Goal: Task Accomplishment & Management: Manage account settings

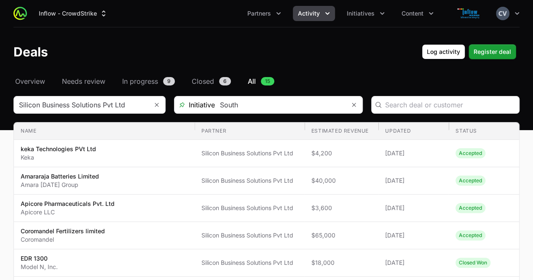
click at [327, 16] on icon "Activity menu" at bounding box center [327, 13] width 8 height 8
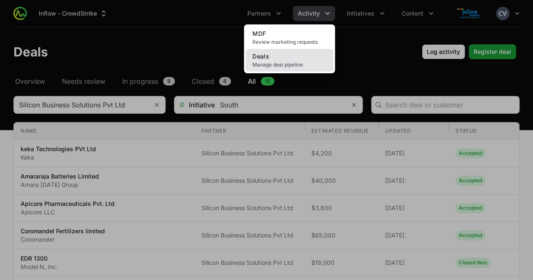
click at [285, 59] on link "Deals Manage deal pipeline" at bounding box center [290, 60] width 88 height 23
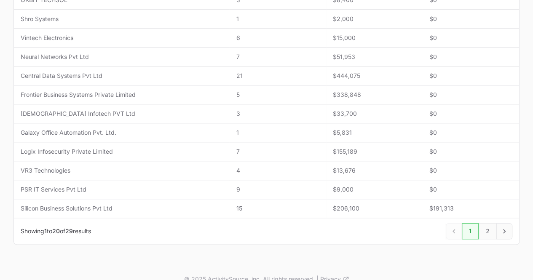
scroll to position [381, 0]
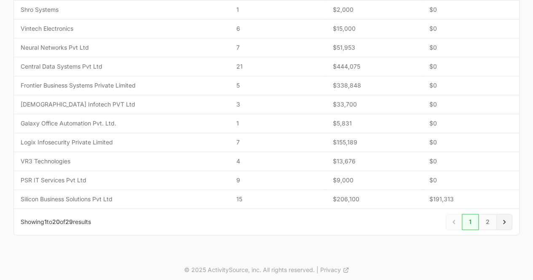
click at [504, 218] on icon "Next" at bounding box center [504, 222] width 8 height 8
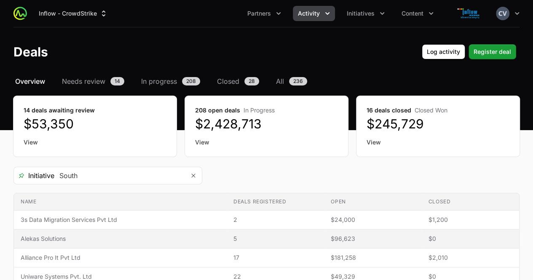
click at [53, 240] on span "Alekas Solutions" at bounding box center [120, 239] width 199 height 8
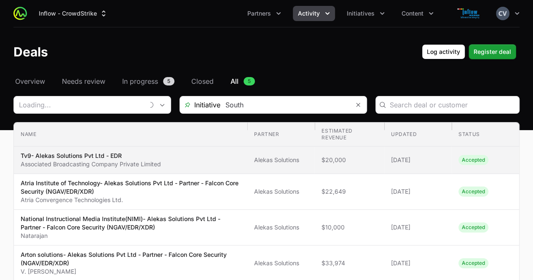
type input "Alekas Solutions"
click at [134, 162] on p "Associated Broadcasting Company Private Limited" at bounding box center [91, 164] width 140 height 8
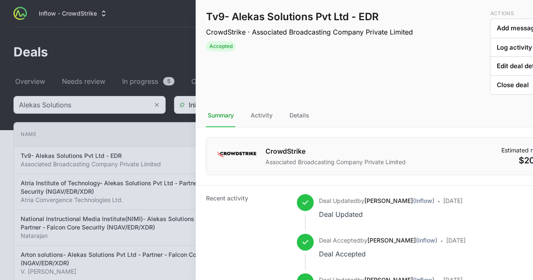
click at [117, 135] on div at bounding box center [266, 140] width 533 height 280
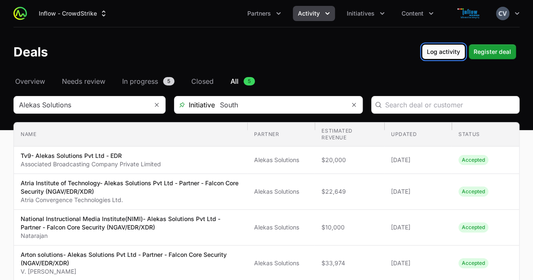
click at [457, 52] on span "Log activity" at bounding box center [443, 52] width 33 height 10
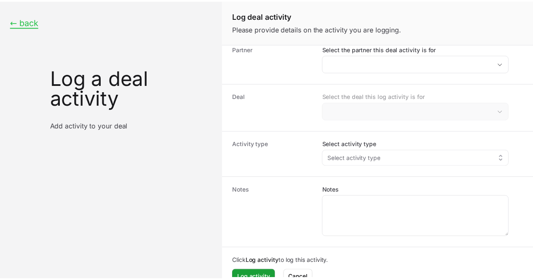
scroll to position [21, 0]
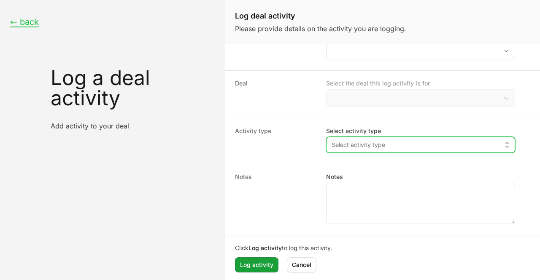
click at [507, 147] on button "Select activity type" at bounding box center [420, 144] width 188 height 15
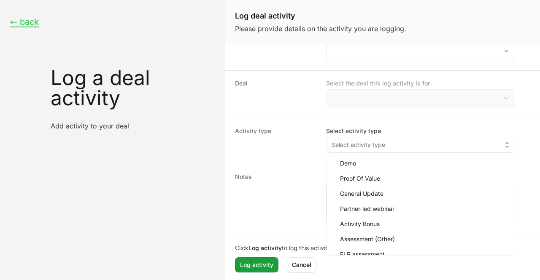
click at [171, 192] on div "← back Log a deal activity Add activity to your deal" at bounding box center [112, 140] width 225 height 280
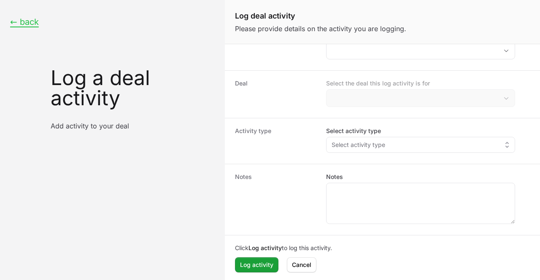
click at [201, 145] on div "← back Log a deal activity Add activity to your deal" at bounding box center [112, 73] width 225 height 147
click at [29, 22] on button "← back" at bounding box center [24, 22] width 29 height 11
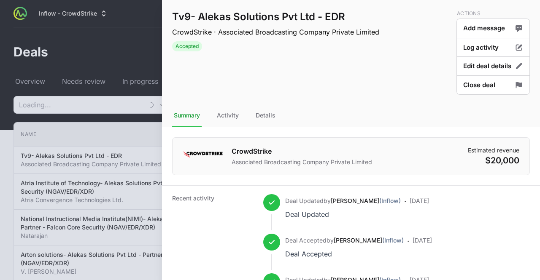
type input "Alekas Solutions"
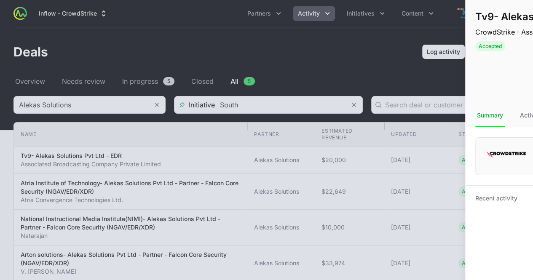
click at [112, 47] on div at bounding box center [266, 140] width 533 height 280
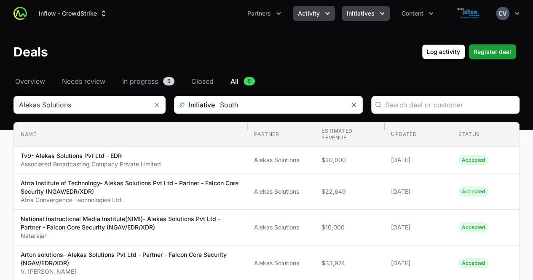
click at [380, 12] on icon "Initiatives menu" at bounding box center [382, 13] width 4 height 3
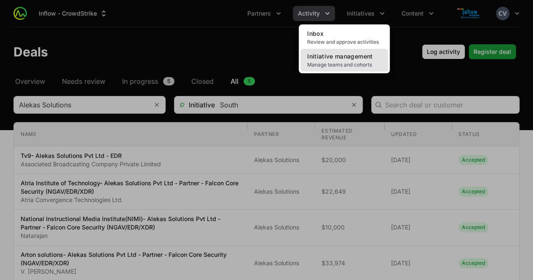
click at [354, 65] on span "Manage teams and cohorts" at bounding box center [344, 65] width 74 height 7
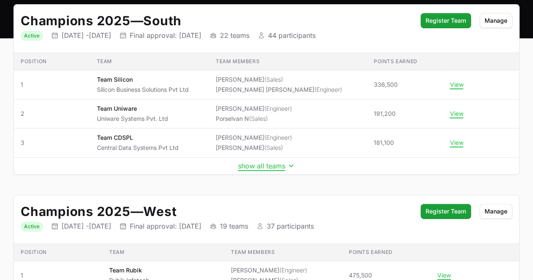
scroll to position [93, 0]
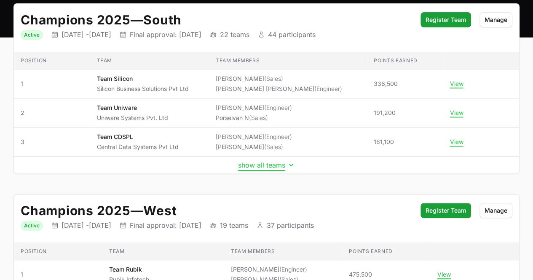
click at [291, 165] on icon "Initiative details" at bounding box center [291, 165] width 4 height 3
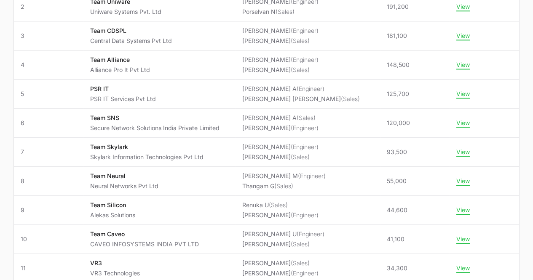
scroll to position [200, 0]
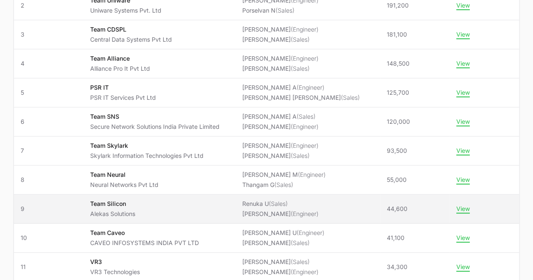
click at [189, 213] on span "Team Silicon Alekas Solutions" at bounding box center [159, 209] width 138 height 19
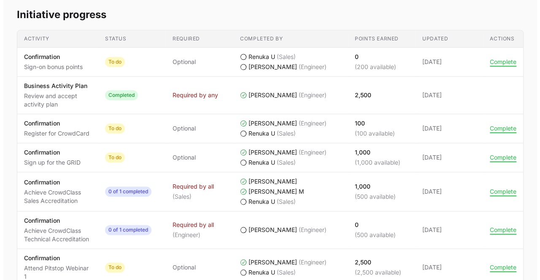
scroll to position [394, 0]
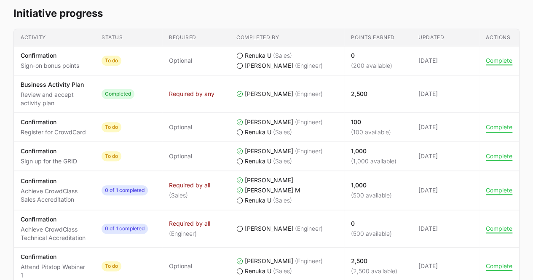
click at [494, 126] on button "Complete" at bounding box center [499, 128] width 27 height 8
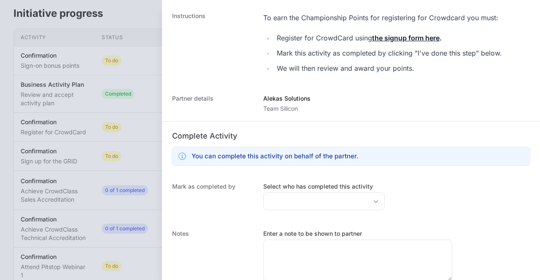
scroll to position [234, 0]
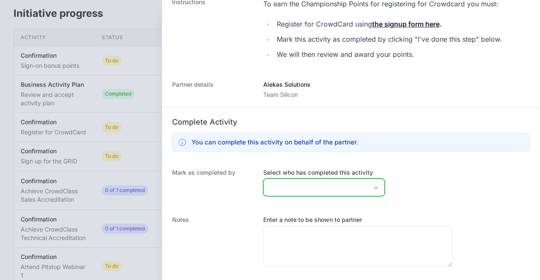
click at [367, 184] on div "Open" at bounding box center [375, 187] width 17 height 17
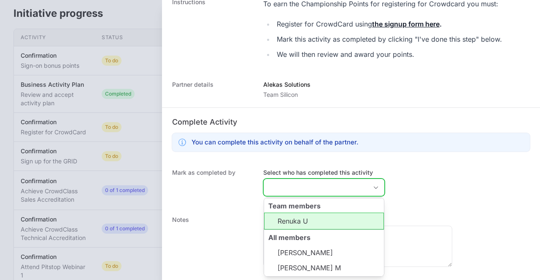
click at [300, 220] on li "Renuka U" at bounding box center [324, 221] width 120 height 17
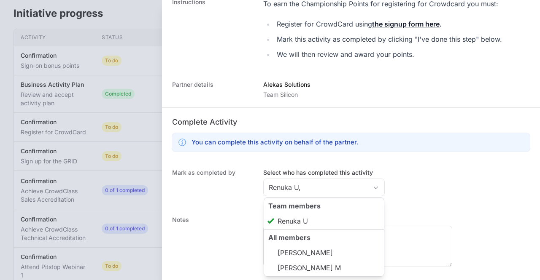
type input "Renuka U"
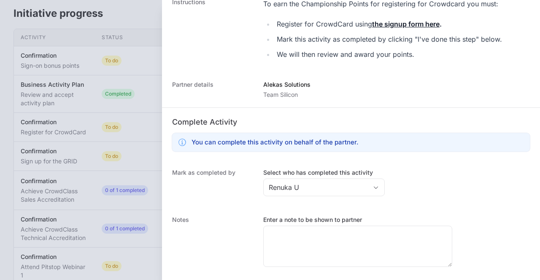
scroll to position [256, 0]
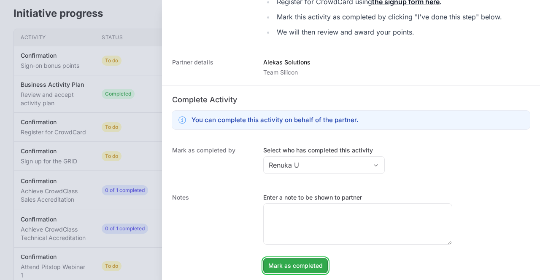
click at [293, 266] on span "Mark as completed" at bounding box center [295, 266] width 54 height 10
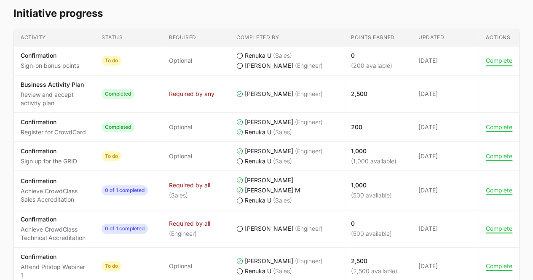
click at [494, 61] on button "Complete" at bounding box center [499, 61] width 27 height 8
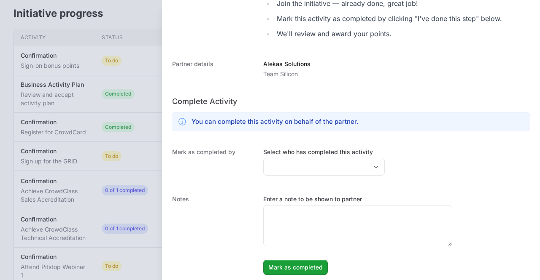
scroll to position [177, 0]
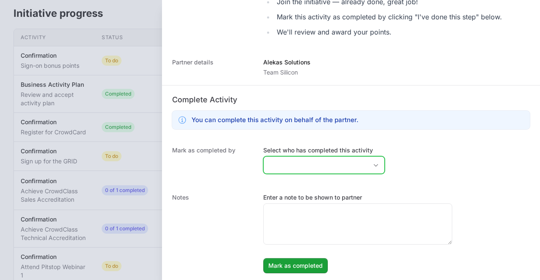
click at [367, 166] on div "Open" at bounding box center [375, 165] width 17 height 17
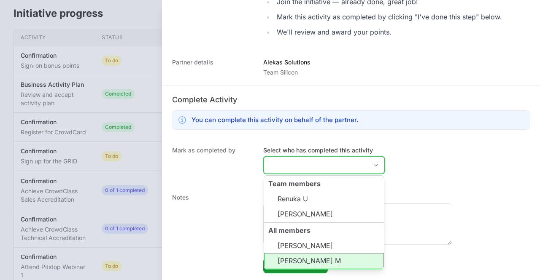
click at [313, 260] on li "[PERSON_NAME] M" at bounding box center [324, 261] width 120 height 16
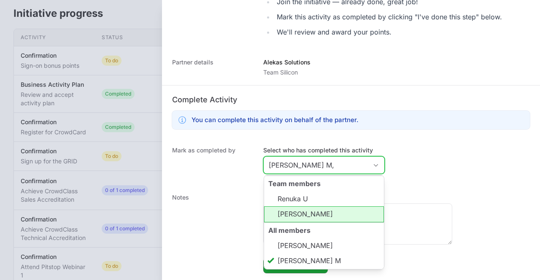
click at [309, 210] on li "[PERSON_NAME]" at bounding box center [324, 215] width 120 height 16
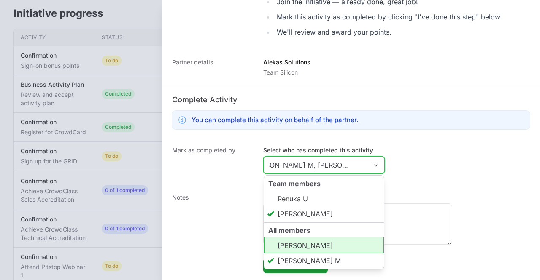
scroll to position [0, 0]
click at [318, 245] on li "[PERSON_NAME]" at bounding box center [324, 245] width 120 height 16
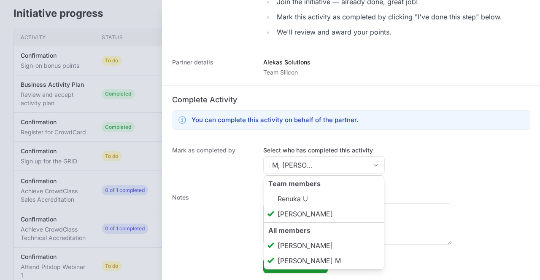
type input "[PERSON_NAME] M, [PERSON_NAME], [PERSON_NAME]"
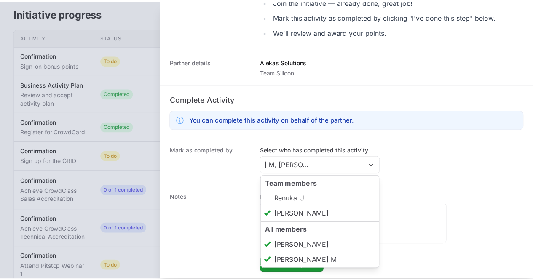
scroll to position [0, 0]
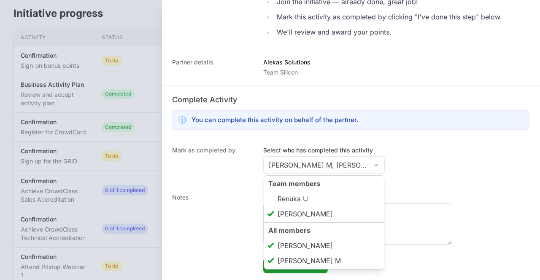
click at [481, 204] on dd "Enter a note to be shown to partner [PERSON_NAME] as completed [PERSON_NAME] as…" at bounding box center [396, 233] width 266 height 80
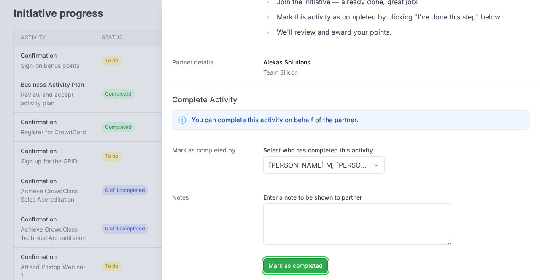
click at [312, 266] on span "Mark as completed" at bounding box center [295, 266] width 54 height 10
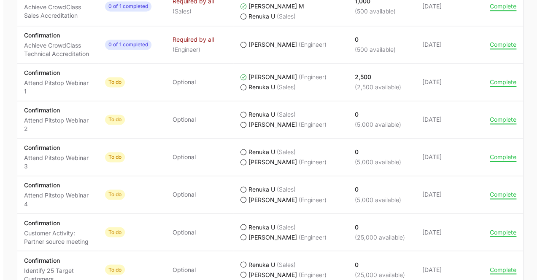
scroll to position [597, 0]
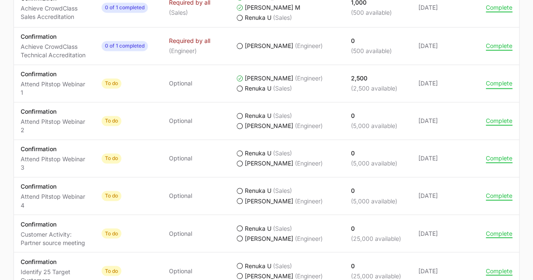
click at [503, 81] on button "Complete" at bounding box center [499, 84] width 27 height 8
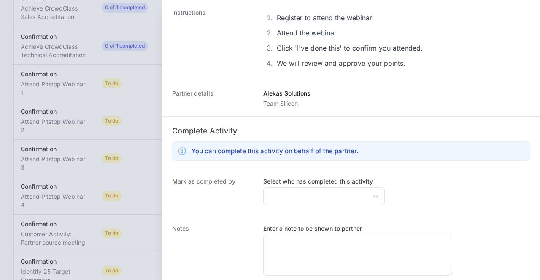
scroll to position [172, 0]
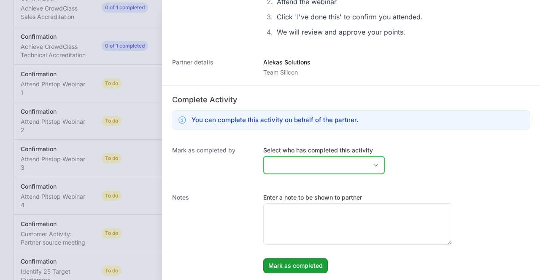
click at [372, 164] on icon "Open" at bounding box center [375, 165] width 7 height 3
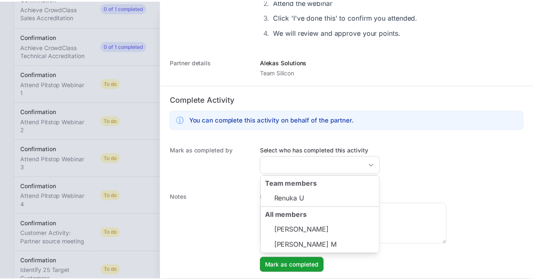
scroll to position [0, 0]
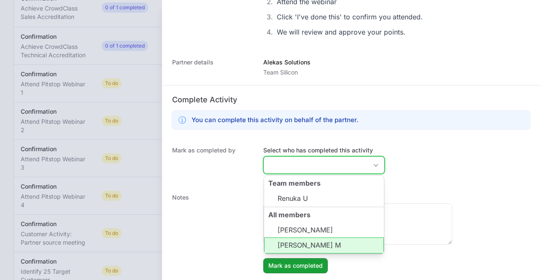
click at [309, 247] on li "[PERSON_NAME] M" at bounding box center [324, 246] width 120 height 16
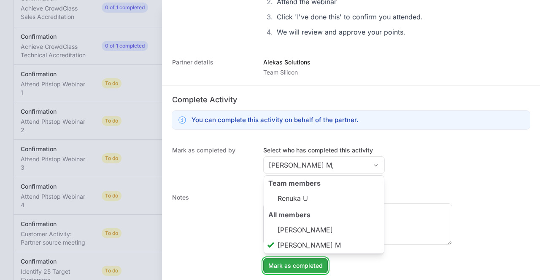
type input "[PERSON_NAME] M"
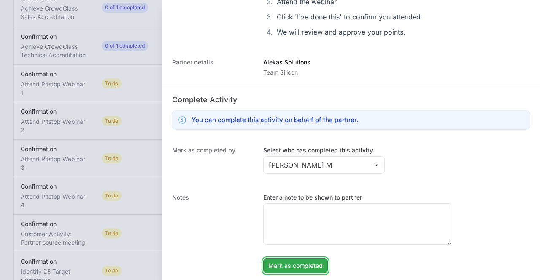
click at [305, 264] on span "Mark as completed" at bounding box center [295, 266] width 54 height 10
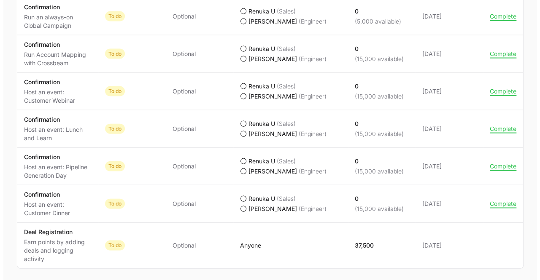
scroll to position [896, 0]
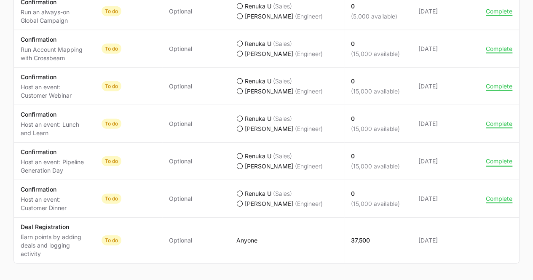
click at [500, 158] on button "Complete" at bounding box center [499, 162] width 27 height 8
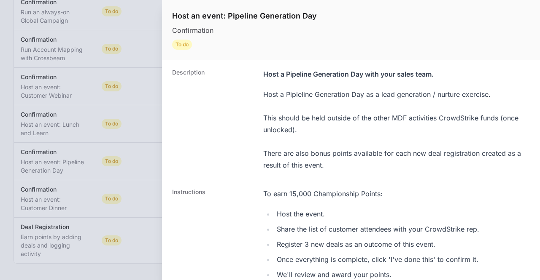
click at [532, 79] on div "Description Host a Pipeline Generation Day with your sales team. Host a Pipleli…" at bounding box center [351, 120] width 378 height 120
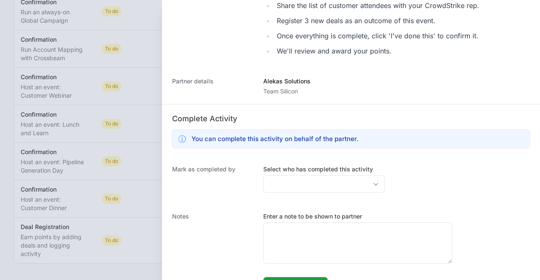
scroll to position [243, 0]
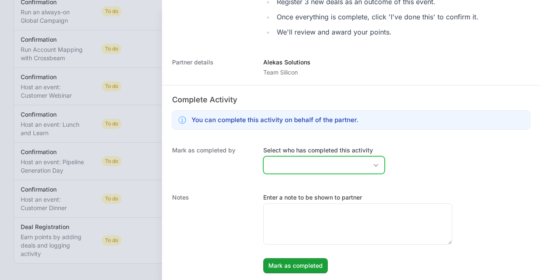
click at [367, 161] on div "Open" at bounding box center [375, 165] width 17 height 17
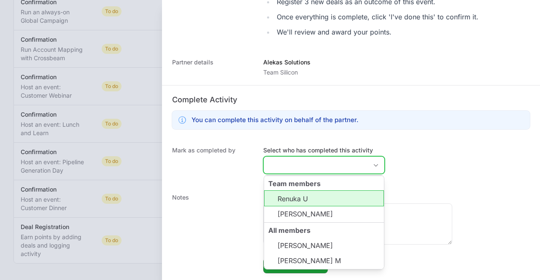
click at [298, 199] on li "Renuka U" at bounding box center [324, 199] width 120 height 16
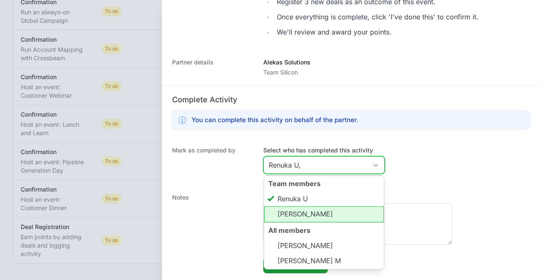
click at [313, 219] on li "[PERSON_NAME]" at bounding box center [324, 215] width 120 height 16
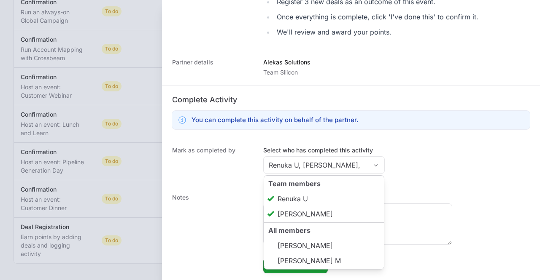
type input "[PERSON_NAME], [PERSON_NAME]"
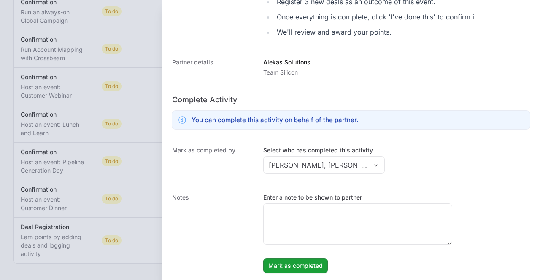
click at [419, 182] on div "Mark as completed by Select who has completed this activity [PERSON_NAME], [PER…" at bounding box center [351, 161] width 378 height 47
click at [310, 263] on span "Mark as completed" at bounding box center [295, 266] width 54 height 10
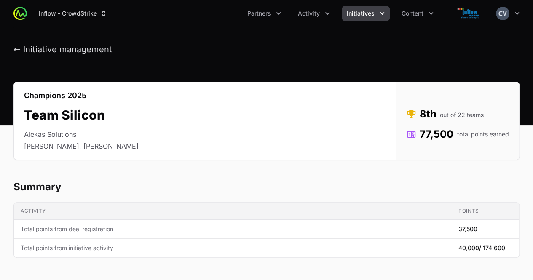
click at [382, 13] on icon "Initiatives menu" at bounding box center [382, 13] width 8 height 8
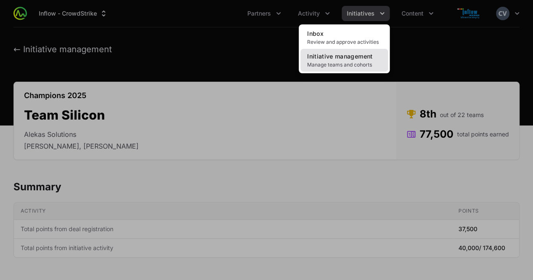
click at [345, 64] on span "Manage teams and cohorts" at bounding box center [344, 65] width 74 height 7
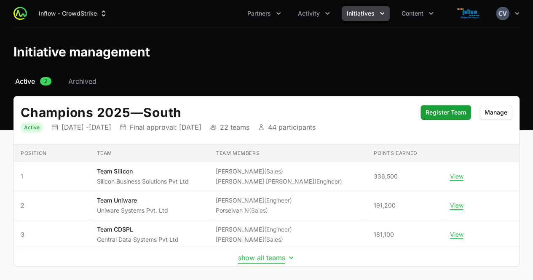
click at [293, 257] on icon "Initiative details" at bounding box center [291, 258] width 8 height 8
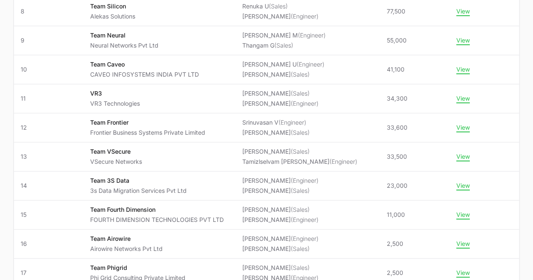
scroll to position [370, 0]
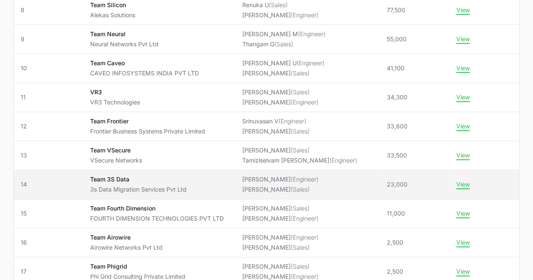
click at [329, 190] on span "[PERSON_NAME] (Engineer) [PERSON_NAME] (Sales)" at bounding box center [307, 184] width 131 height 19
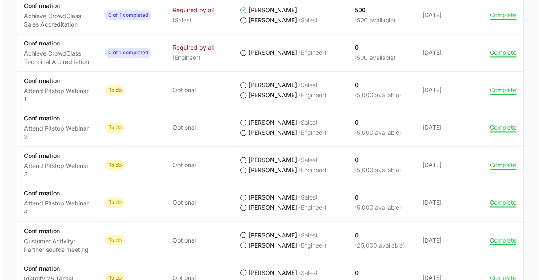
scroll to position [566, 0]
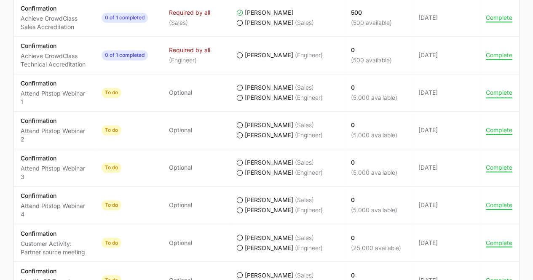
click at [497, 92] on button "Complete" at bounding box center [499, 93] width 27 height 8
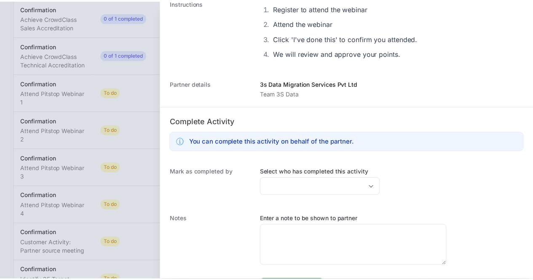
scroll to position [140, 0]
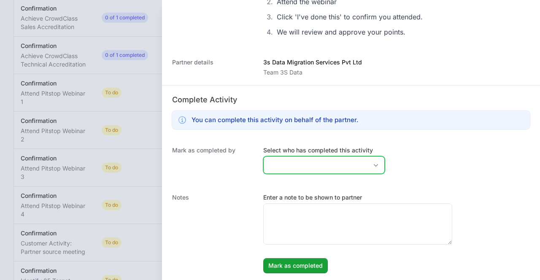
click at [368, 162] on div "Open" at bounding box center [375, 165] width 17 height 17
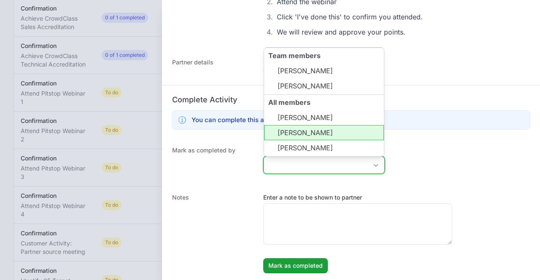
click at [321, 134] on li "[PERSON_NAME]" at bounding box center [324, 132] width 120 height 15
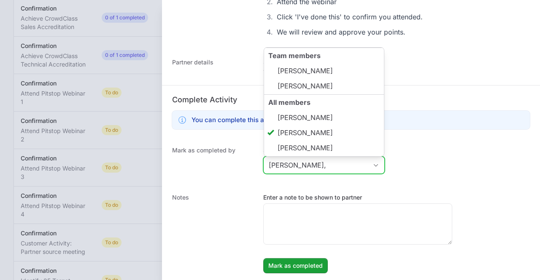
type input "[PERSON_NAME]"
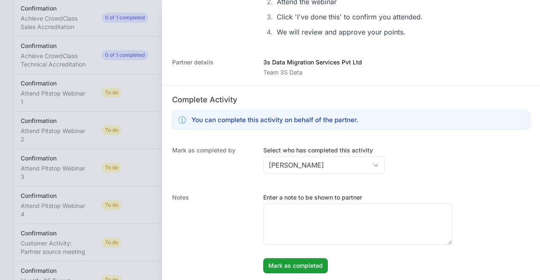
click at [469, 166] on div "Mark as completed by Select who has completed this activity [PERSON_NAME]" at bounding box center [351, 161] width 378 height 47
click at [312, 266] on span "Mark as completed" at bounding box center [295, 266] width 54 height 10
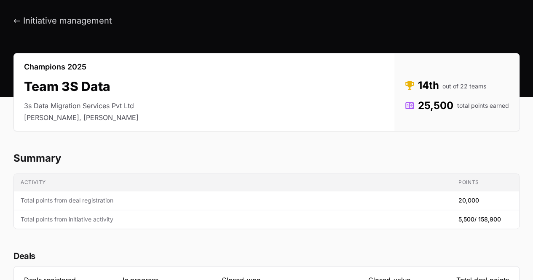
scroll to position [0, 0]
